Goal: Information Seeking & Learning: Learn about a topic

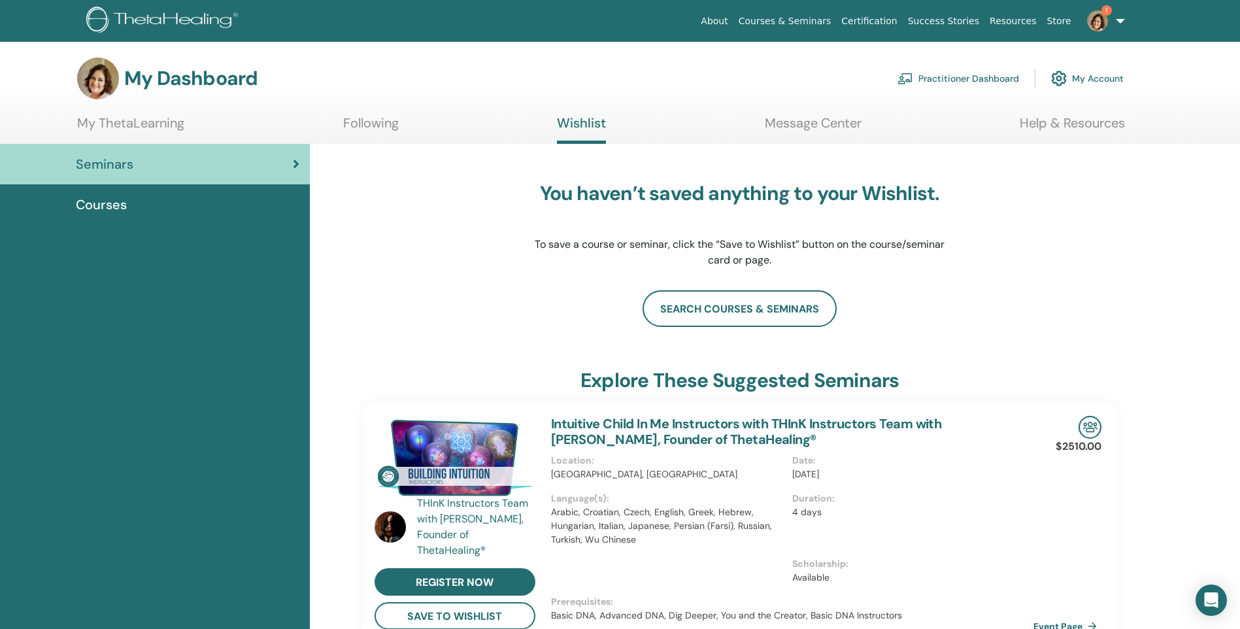
click at [1098, 25] on img at bounding box center [1097, 20] width 21 height 21
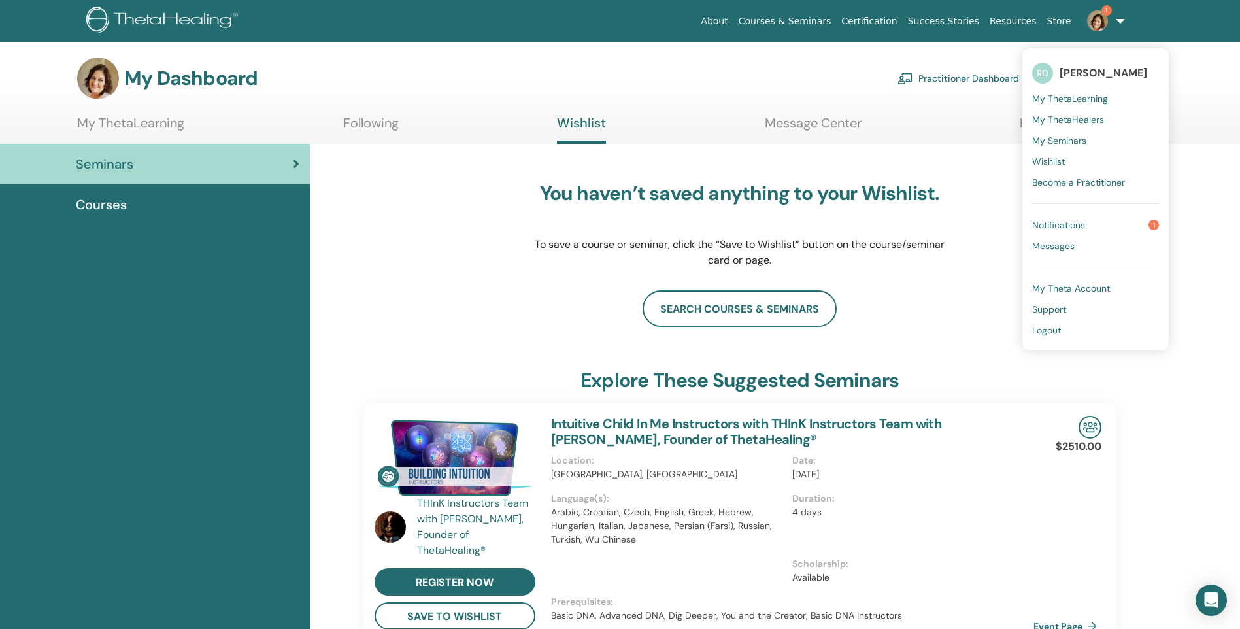
click at [1094, 220] on link "Notifications 1" at bounding box center [1095, 224] width 127 height 21
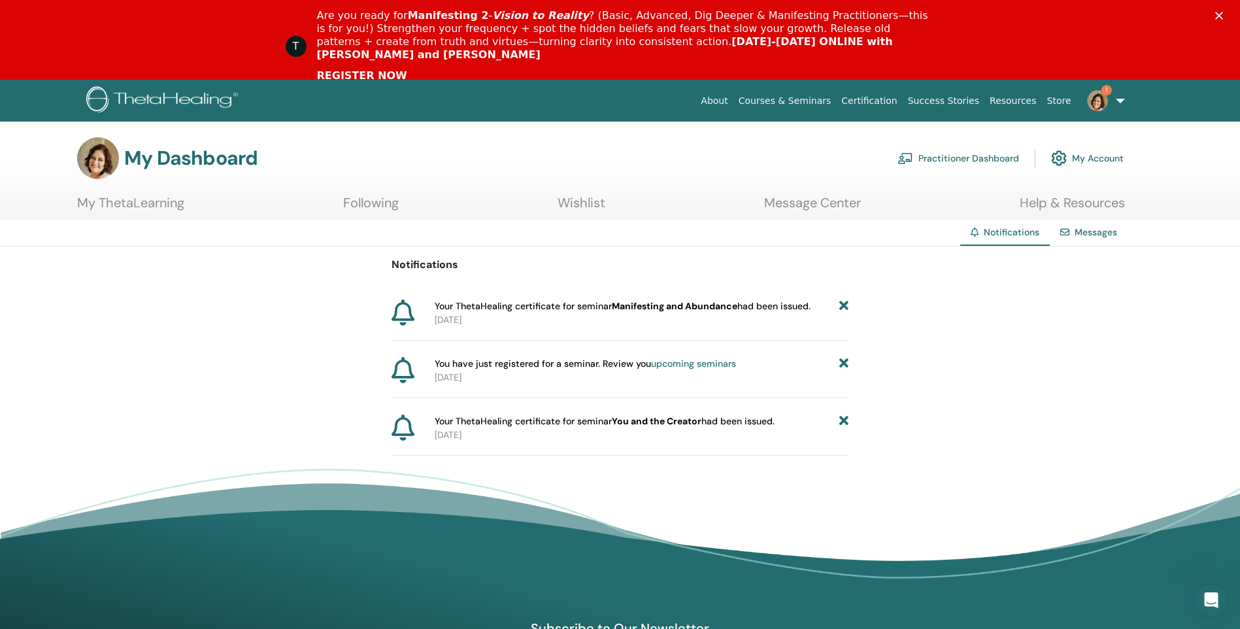
click at [1103, 97] on img at bounding box center [1097, 100] width 21 height 21
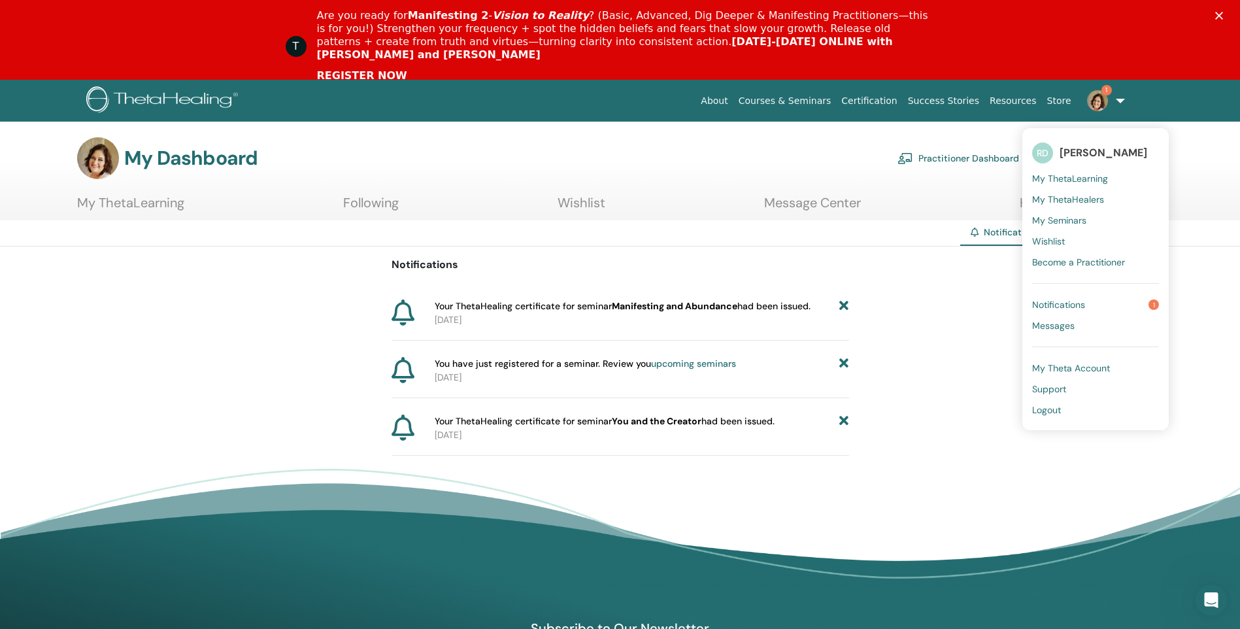
click at [1077, 173] on span "My ThetaLearning" at bounding box center [1070, 179] width 76 height 12
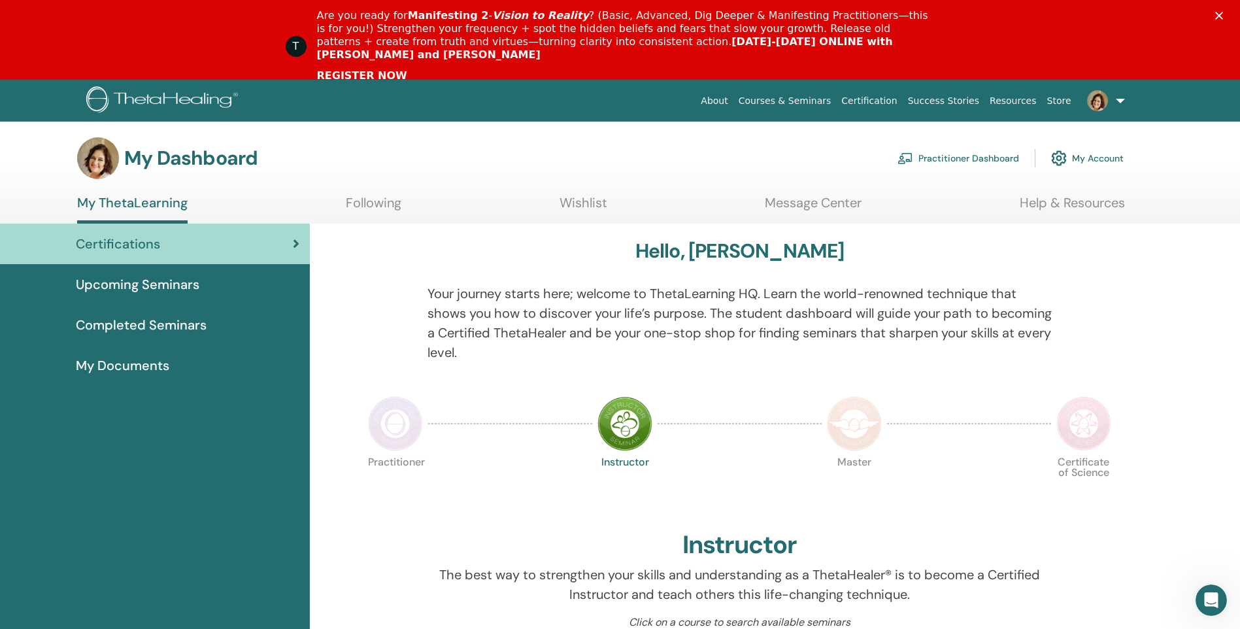
click at [152, 278] on span "Upcoming Seminars" at bounding box center [138, 285] width 124 height 20
click at [154, 282] on span "Upcoming Seminars" at bounding box center [138, 285] width 124 height 20
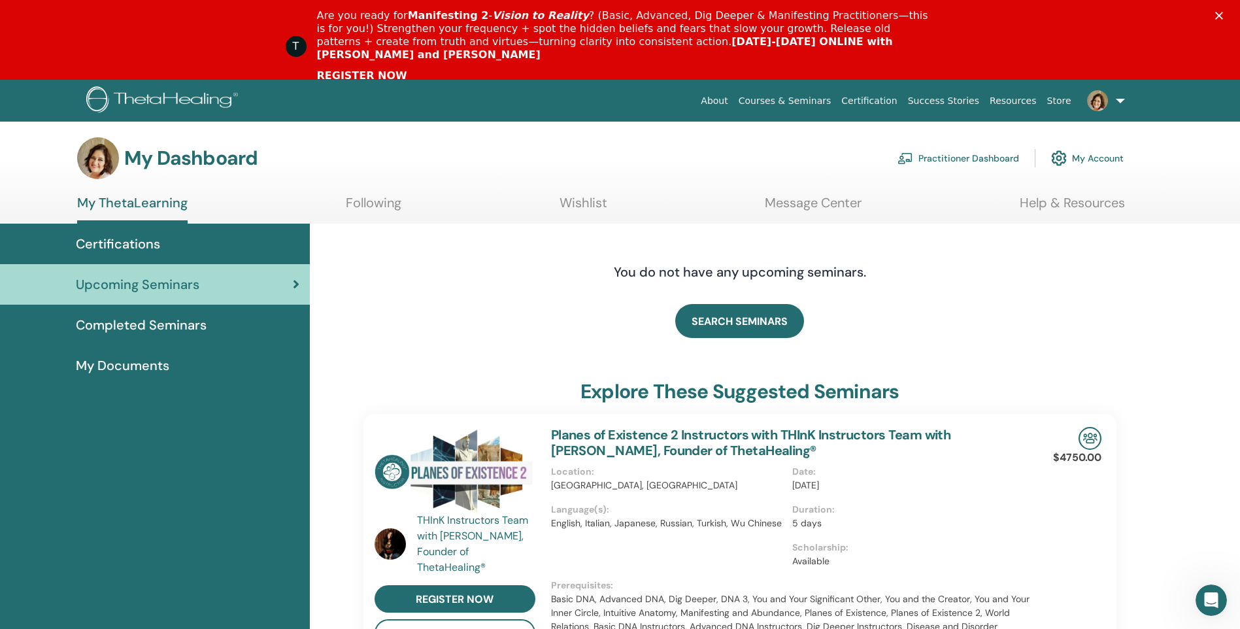
click at [175, 324] on span "Completed Seminars" at bounding box center [141, 325] width 131 height 20
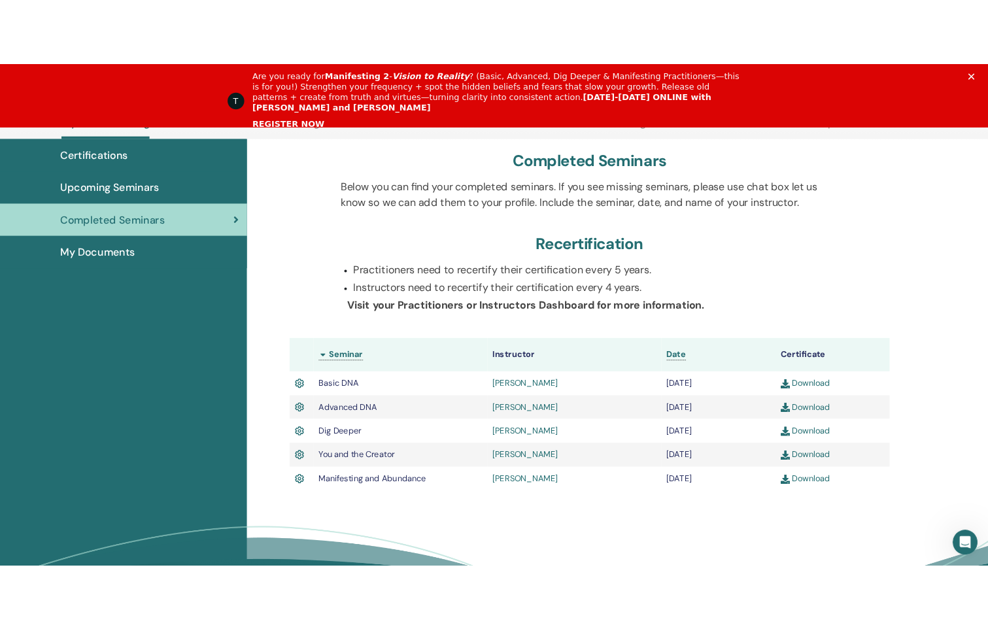
scroll to position [165, 0]
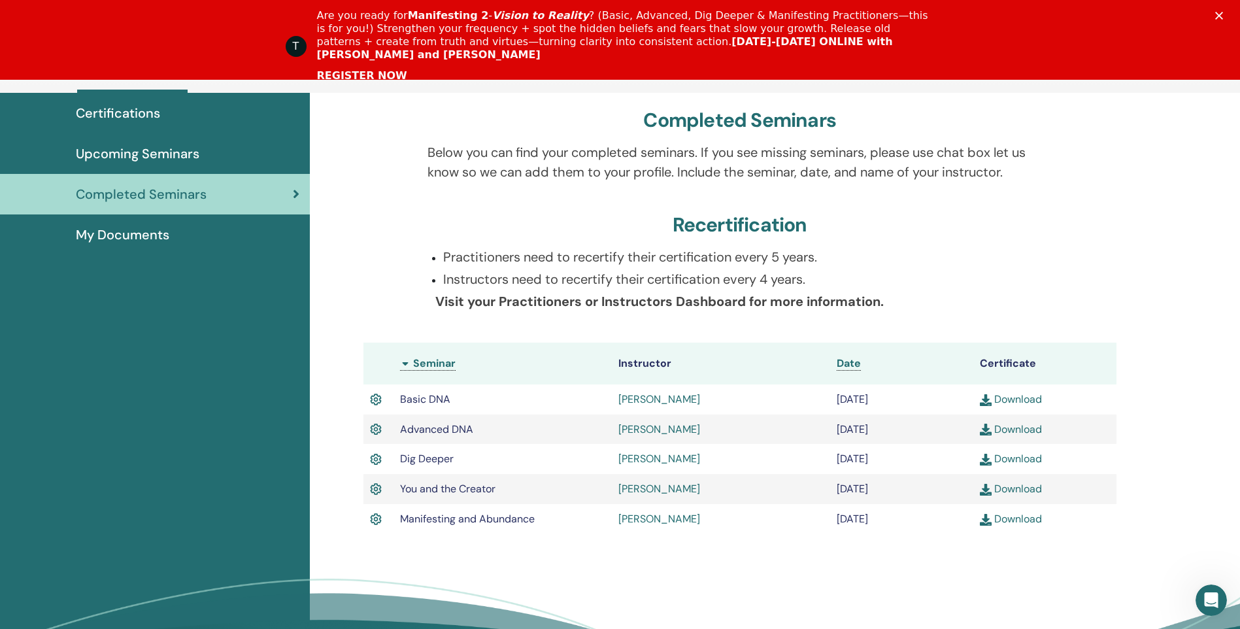
click at [1016, 520] on link "Download" at bounding box center [1011, 519] width 62 height 14
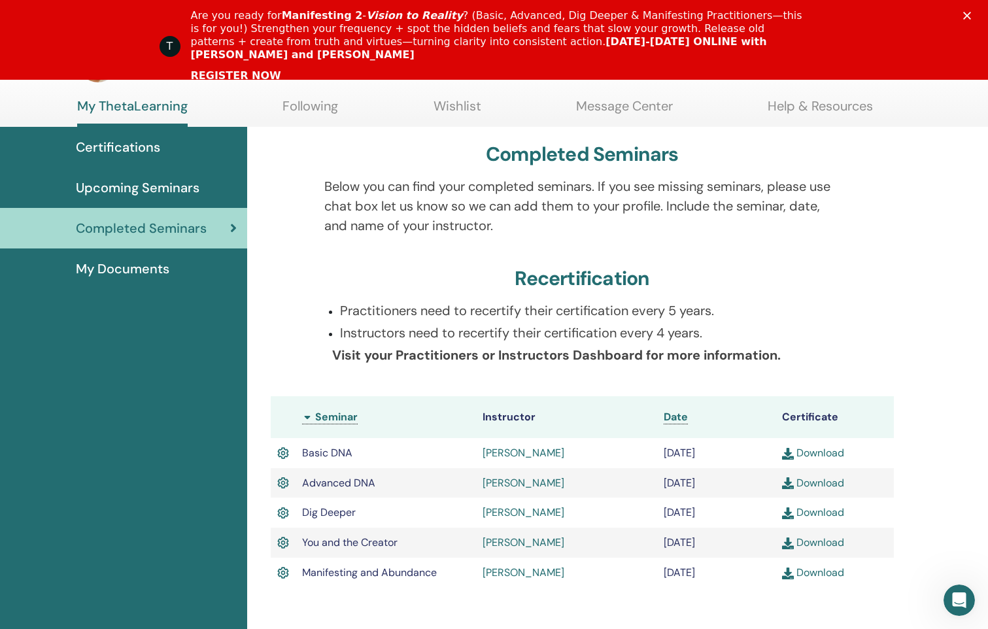
scroll to position [100, 0]
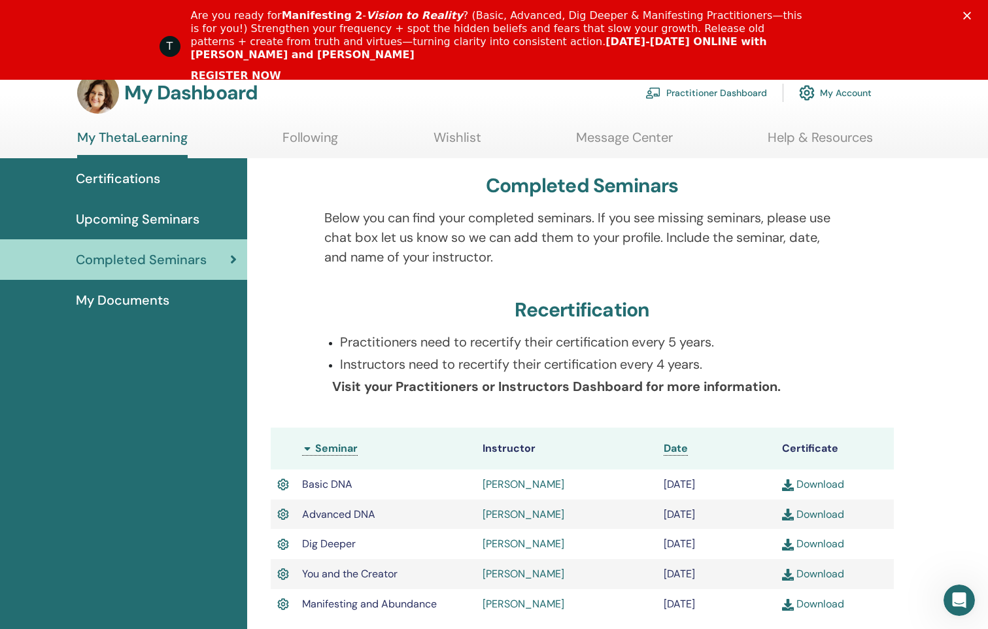
click at [163, 214] on span "Upcoming Seminars" at bounding box center [138, 219] width 124 height 20
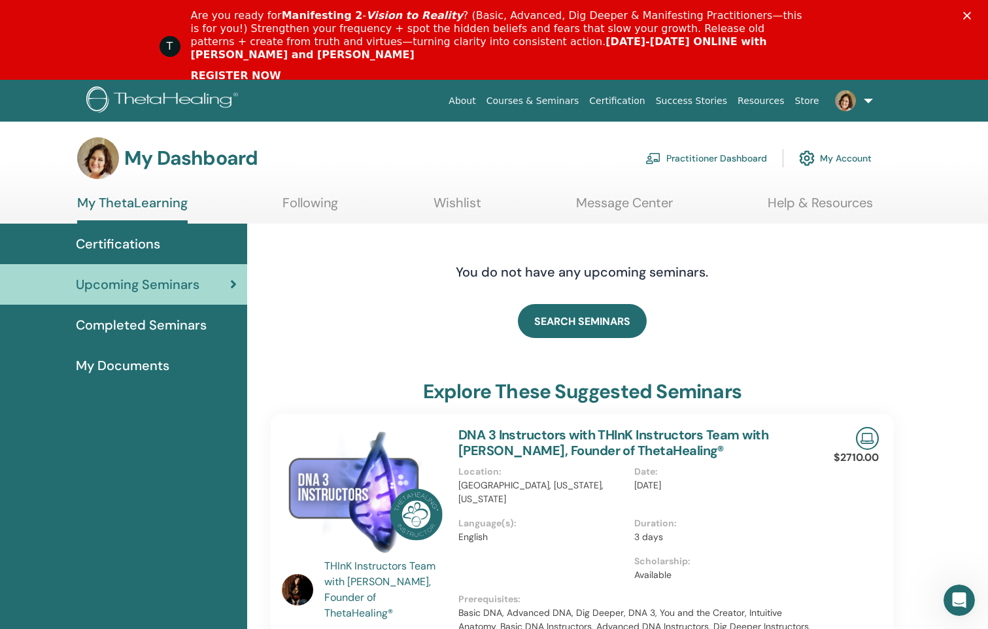
click at [579, 98] on link "Courses & Seminars" at bounding box center [532, 101] width 103 height 24
